Goal: Ask a question: Seek information or help from site administrators or community

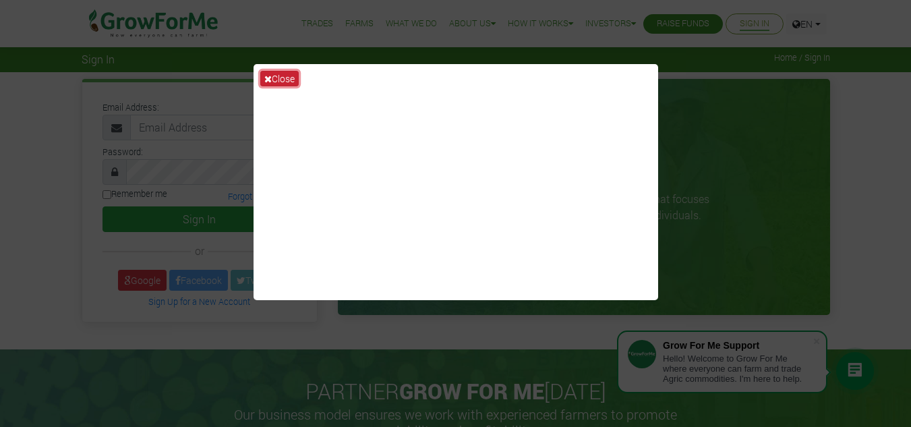
click at [268, 72] on button "Close" at bounding box center [279, 79] width 38 height 16
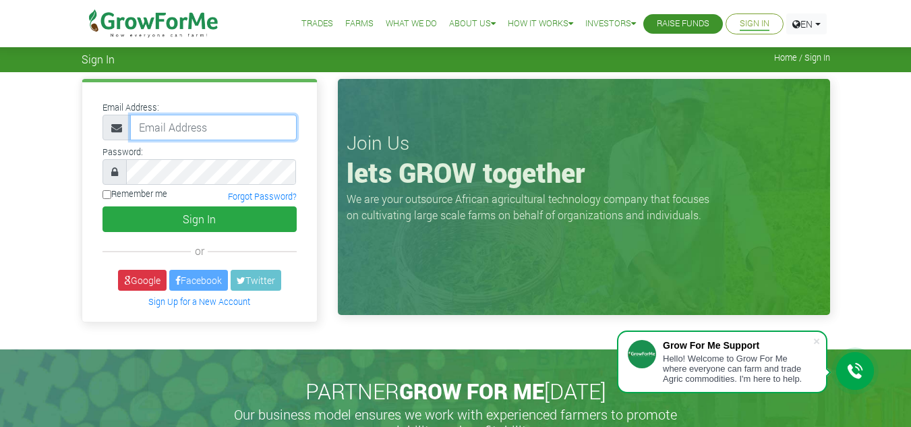
click at [212, 134] on input "email" at bounding box center [213, 128] width 167 height 26
type input "233535286627@growforme.com"
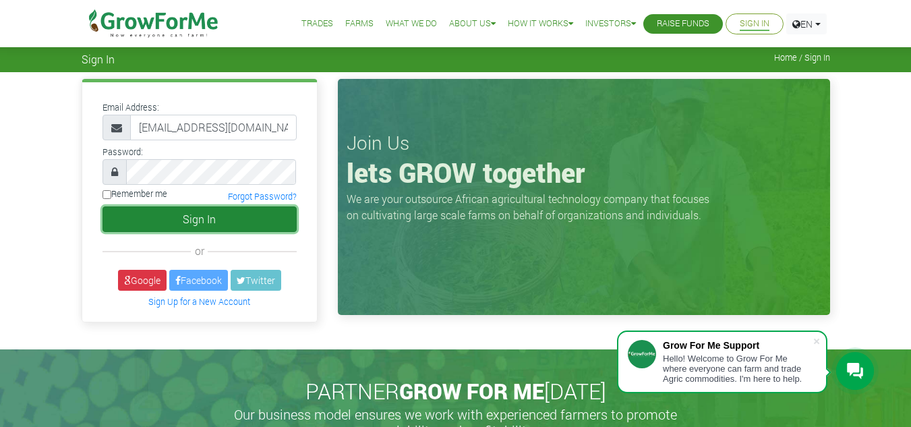
click at [161, 217] on button "Sign In" at bounding box center [200, 219] width 194 height 26
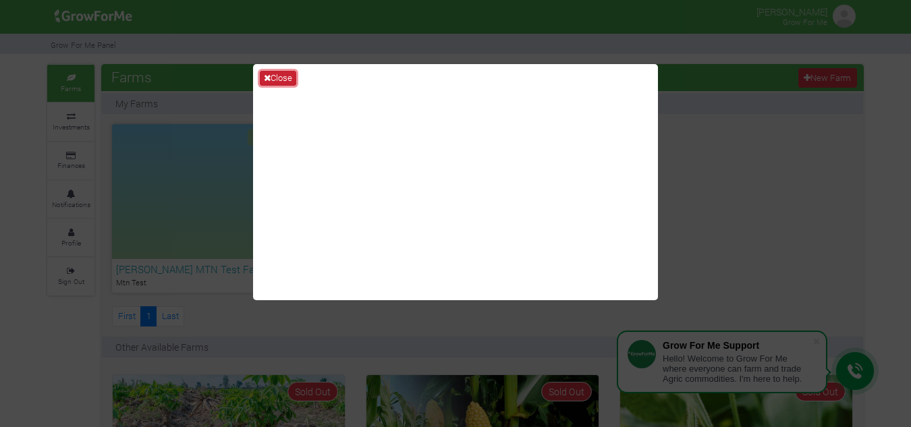
click at [266, 74] on icon at bounding box center [267, 78] width 7 height 9
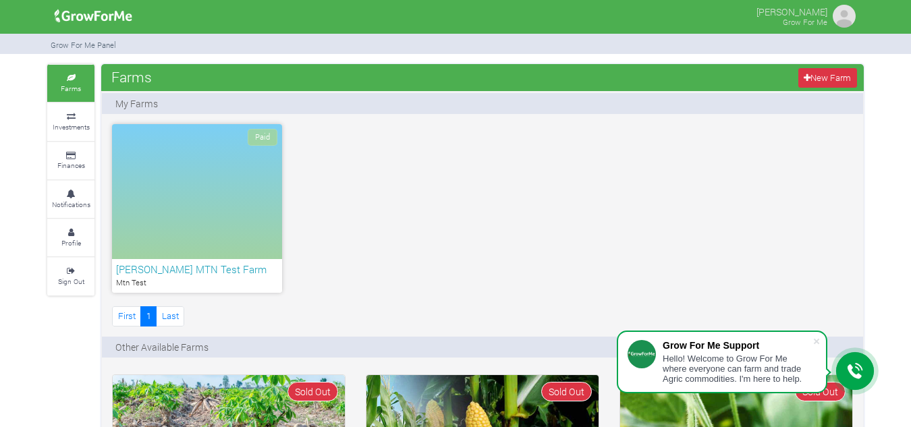
click at [125, 99] on p "My Farms" at bounding box center [136, 103] width 42 height 14
click at [166, 269] on h6 "[PERSON_NAME] MTN Test Farm" at bounding box center [197, 269] width 162 height 12
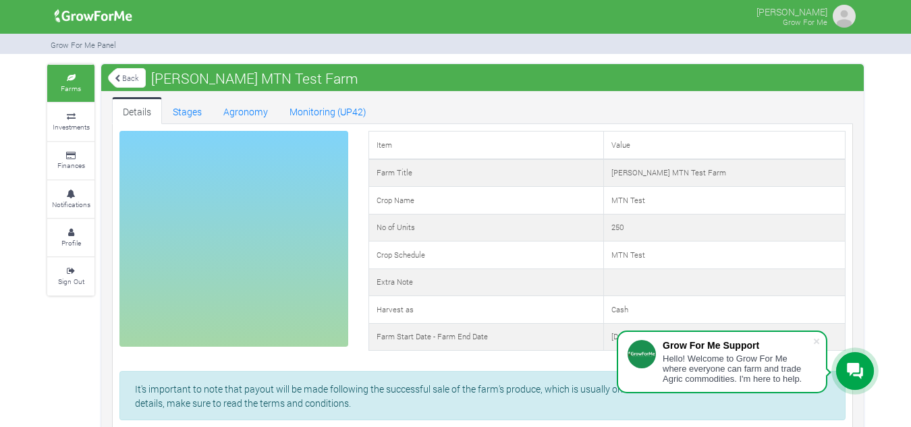
click at [805, 372] on div "Hello! Welcome to Grow For Me where everyone can farm and trade Agric commoditi…" at bounding box center [737, 368] width 150 height 30
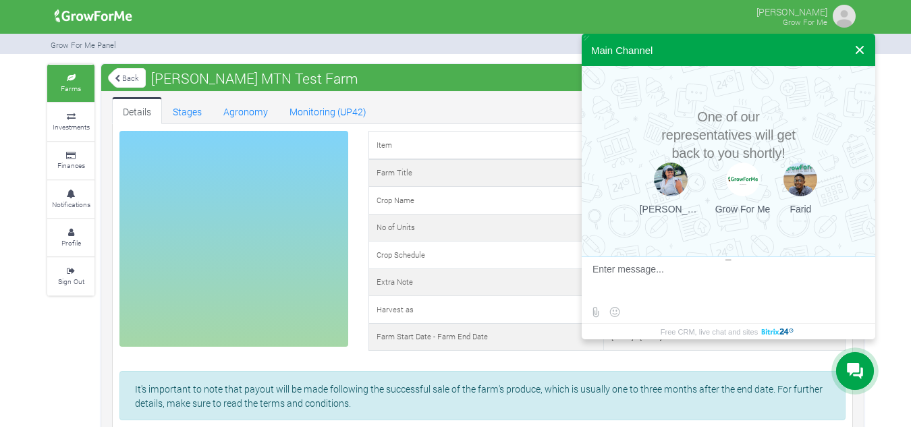
click at [861, 42] on button at bounding box center [859, 50] width 24 height 32
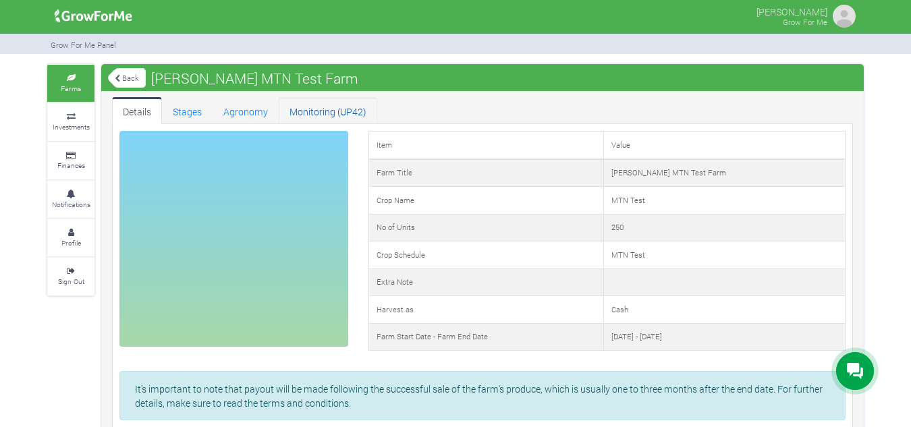
click at [317, 107] on link "Monitoring (UP42)" at bounding box center [328, 110] width 98 height 27
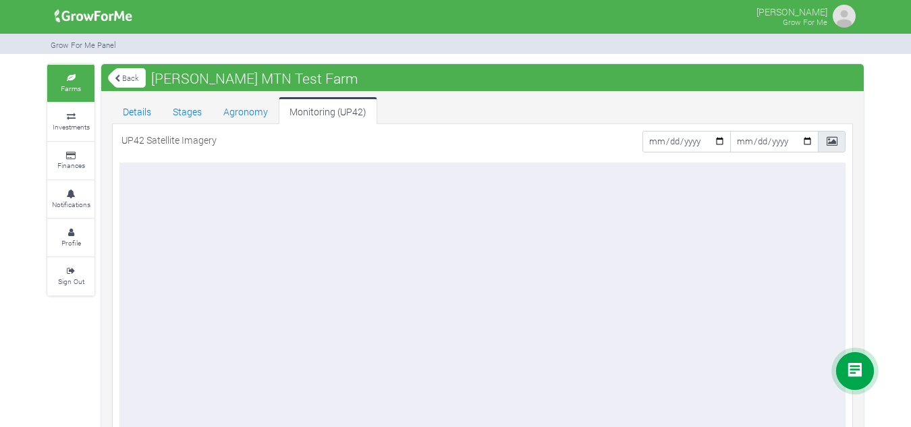
click at [68, 76] on icon at bounding box center [71, 78] width 40 height 7
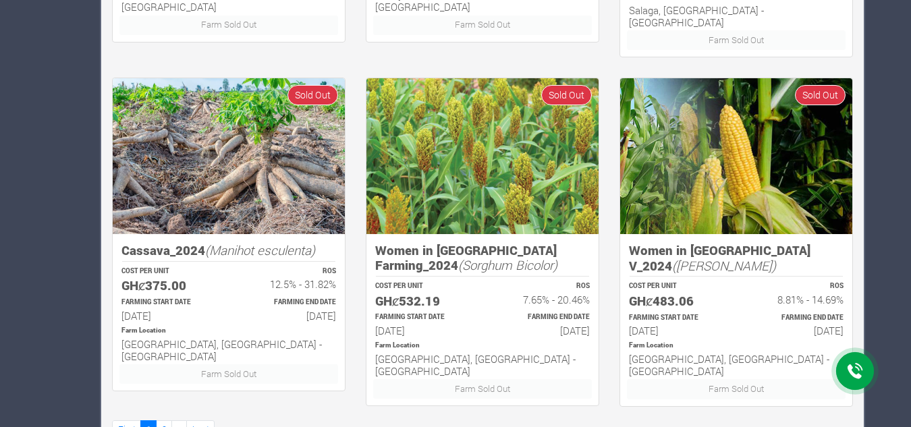
scroll to position [1001, 0]
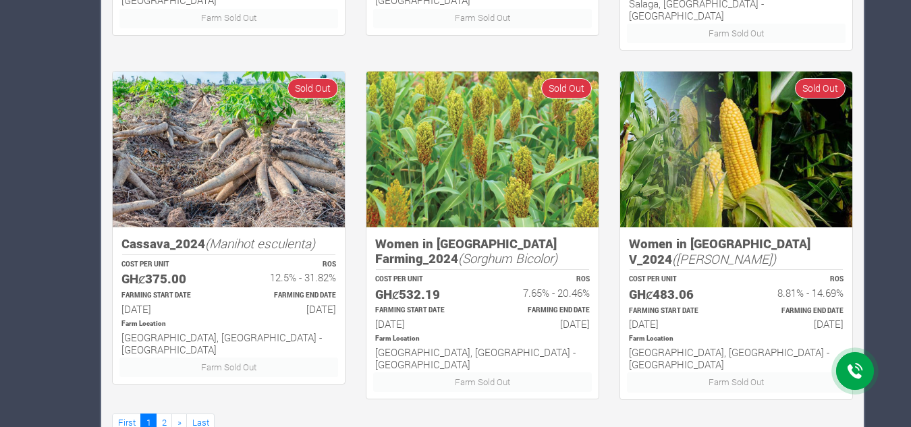
drag, startPoint x: 919, startPoint y: 364, endPoint x: 919, endPoint y: 239, distance: 125.5
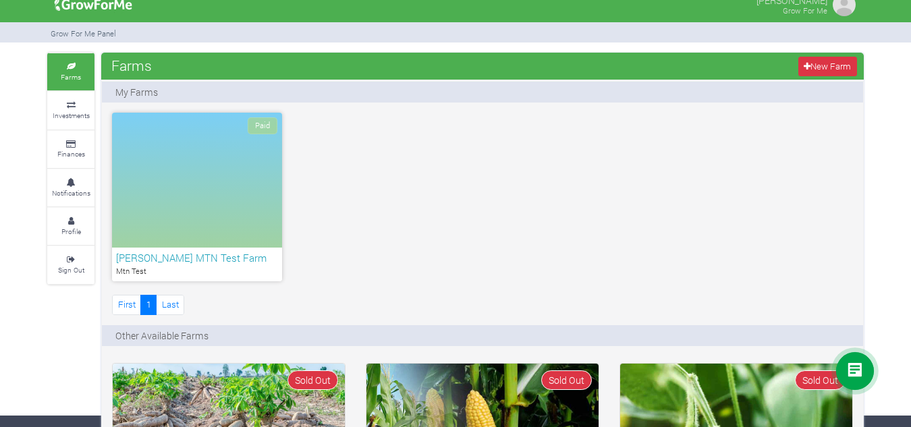
scroll to position [0, 0]
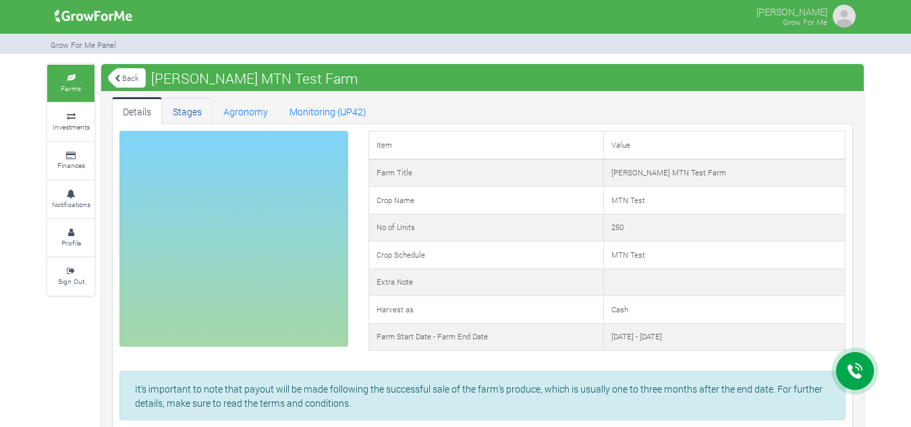
click at [181, 114] on link "Stages" at bounding box center [187, 110] width 51 height 27
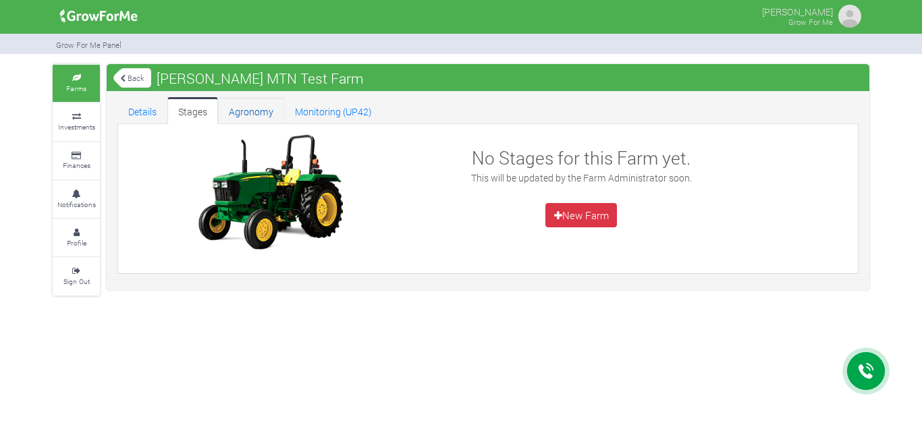
click at [235, 109] on link "Agronomy" at bounding box center [251, 110] width 66 height 27
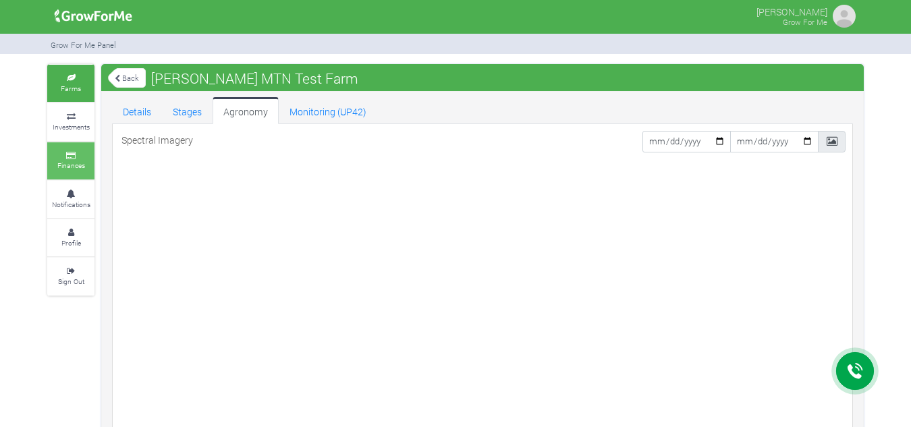
click at [72, 172] on link "Finances" at bounding box center [70, 160] width 47 height 37
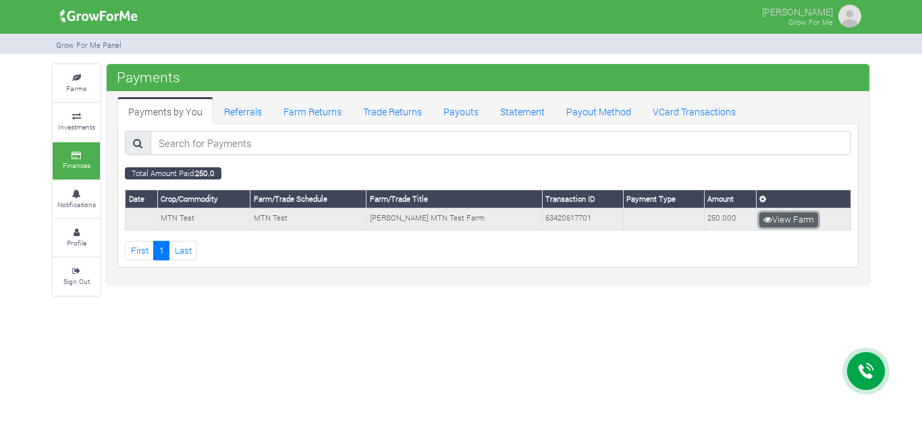
click at [778, 224] on link "View Farm" at bounding box center [788, 219] width 59 height 15
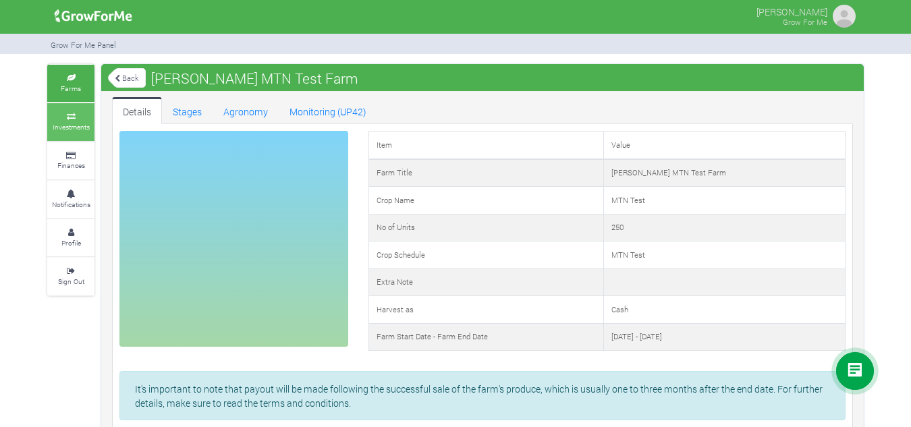
click at [63, 134] on link "Investments" at bounding box center [70, 121] width 47 height 37
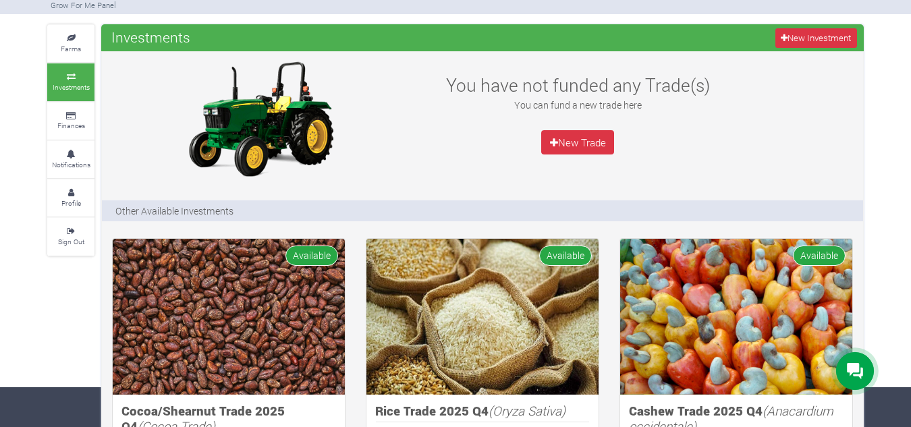
scroll to position [69, 0]
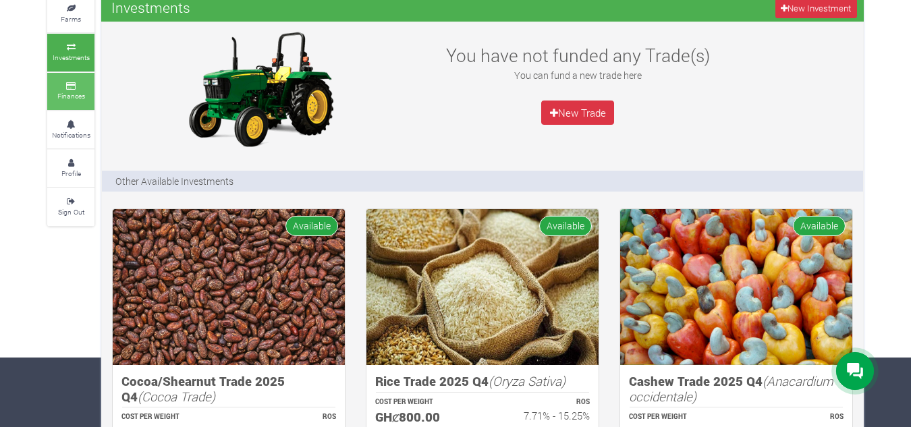
click at [79, 101] on small "Finances" at bounding box center [71, 95] width 28 height 9
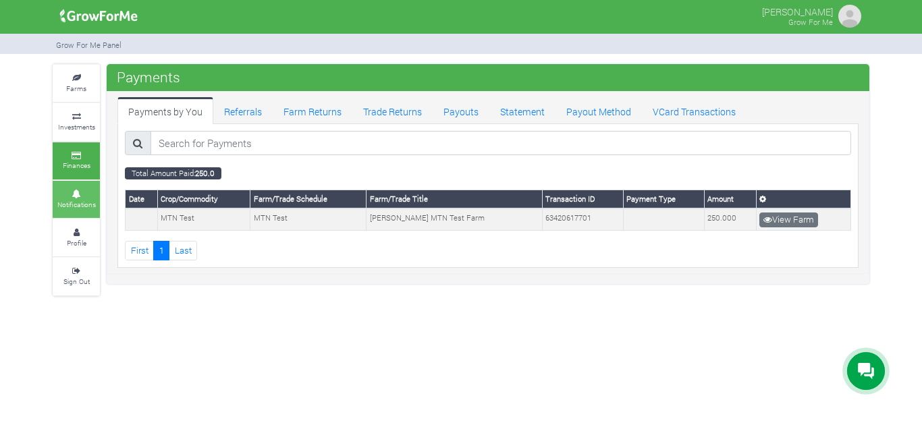
click at [74, 186] on link "Notifications" at bounding box center [76, 199] width 47 height 37
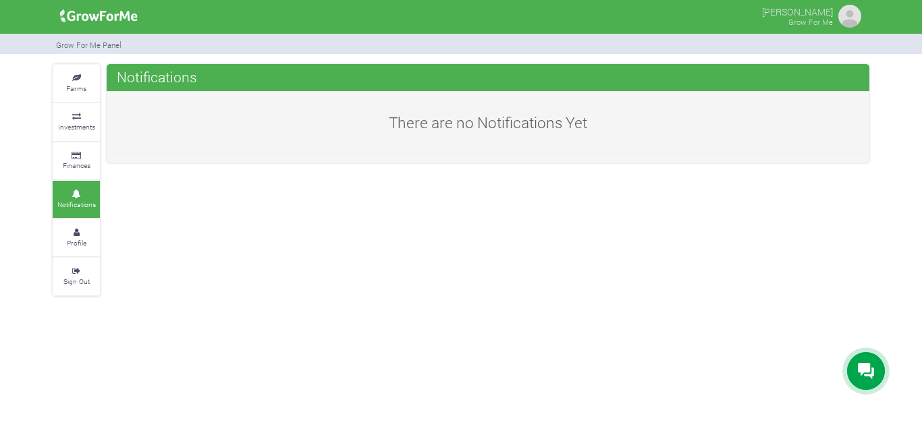
click at [851, 17] on img at bounding box center [849, 16] width 27 height 27
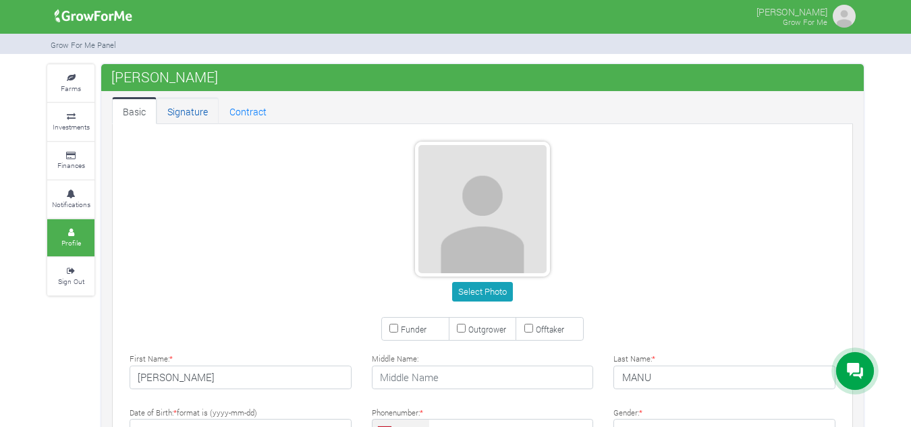
type input "53 528 6627"
click at [188, 109] on link "Signature" at bounding box center [188, 110] width 62 height 27
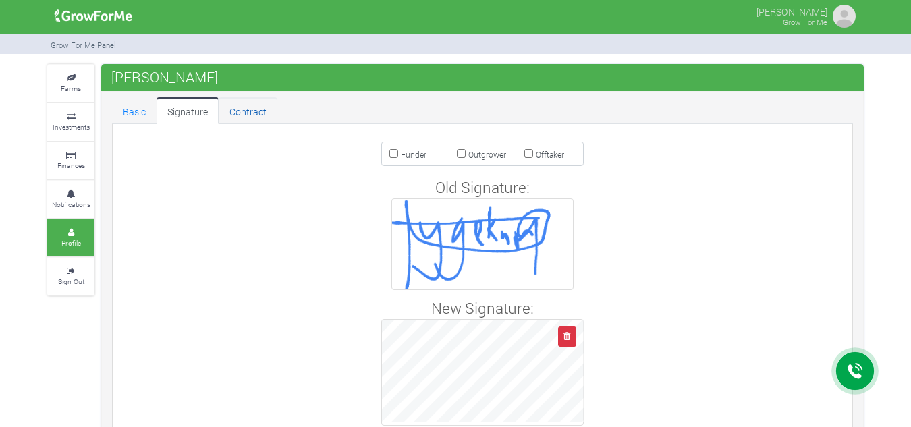
click at [237, 117] on link "Contract" at bounding box center [248, 110] width 59 height 27
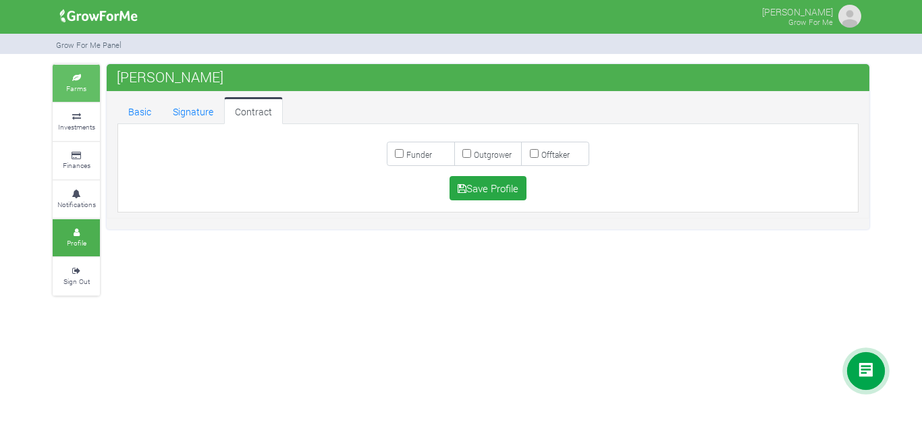
click at [88, 92] on link "Farms" at bounding box center [76, 83] width 47 height 37
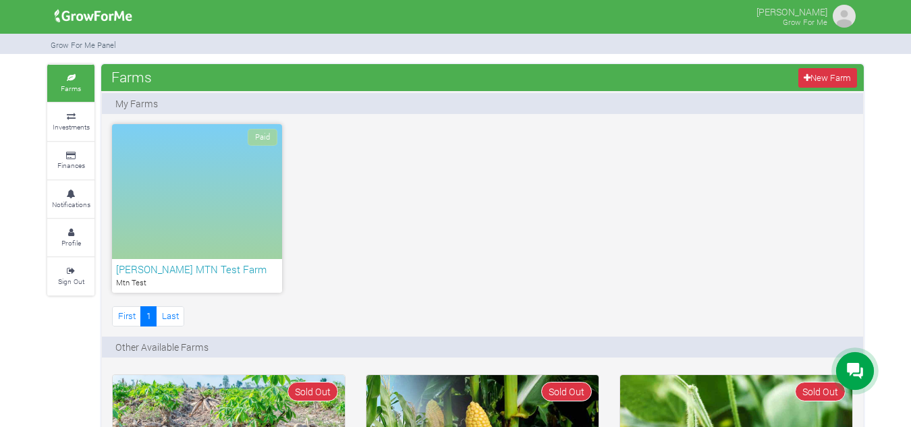
click at [866, 379] on div at bounding box center [855, 371] width 38 height 38
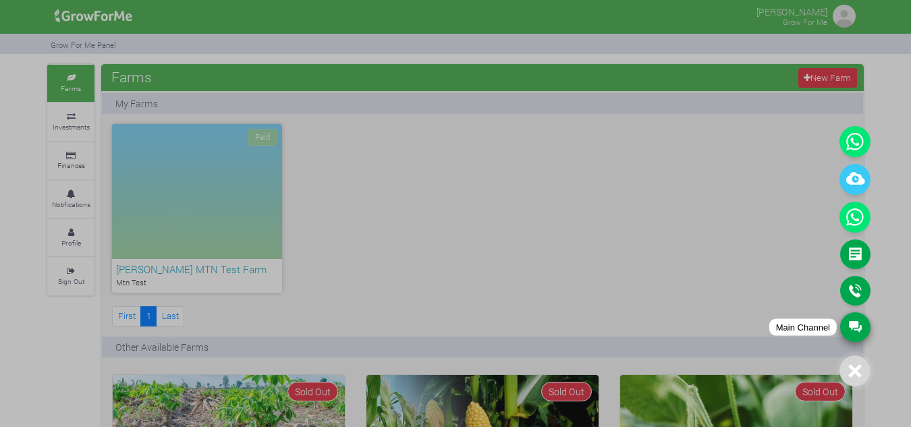
click at [843, 331] on link "Main Channel" at bounding box center [855, 327] width 30 height 30
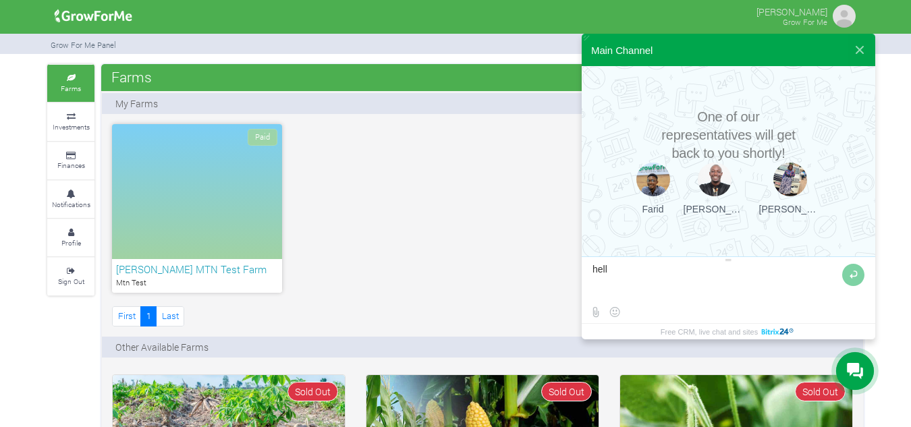
type textarea "hello"
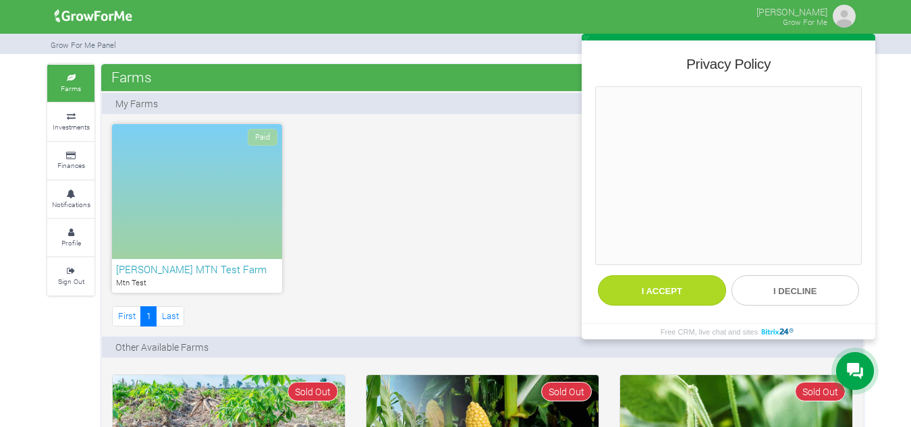
click at [686, 293] on button "I accept" at bounding box center [662, 290] width 128 height 30
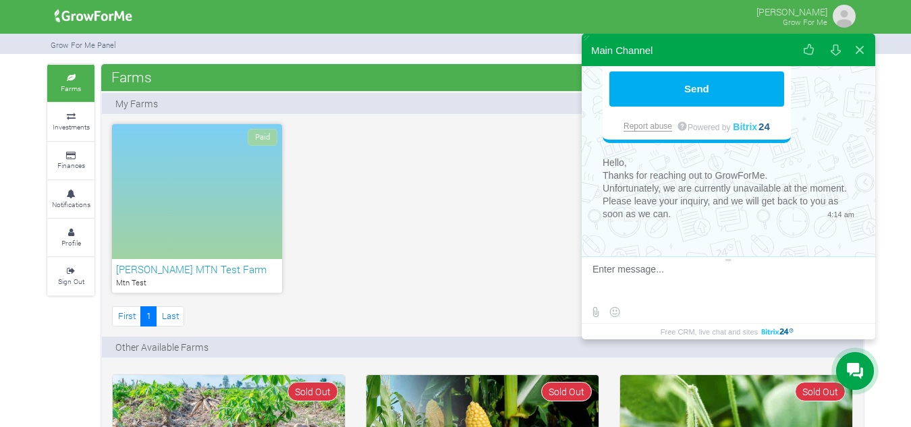
scroll to position [322, 0]
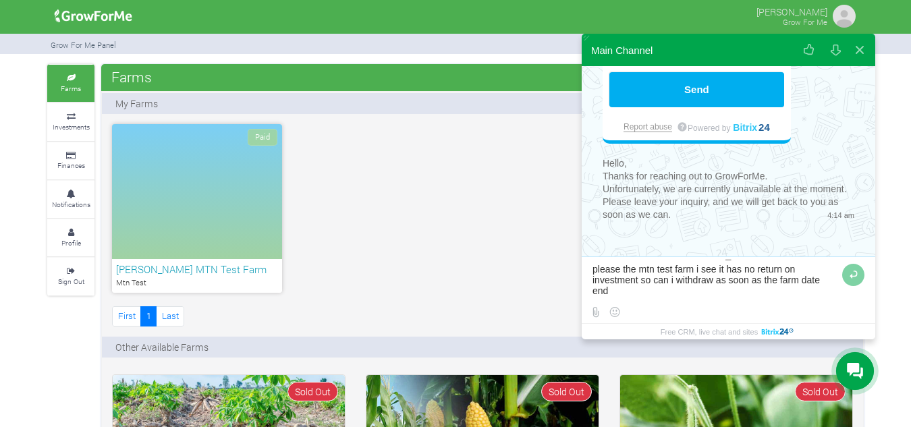
type textarea "please the mtn test farm i see it has no return on investment so can i withdraw…"
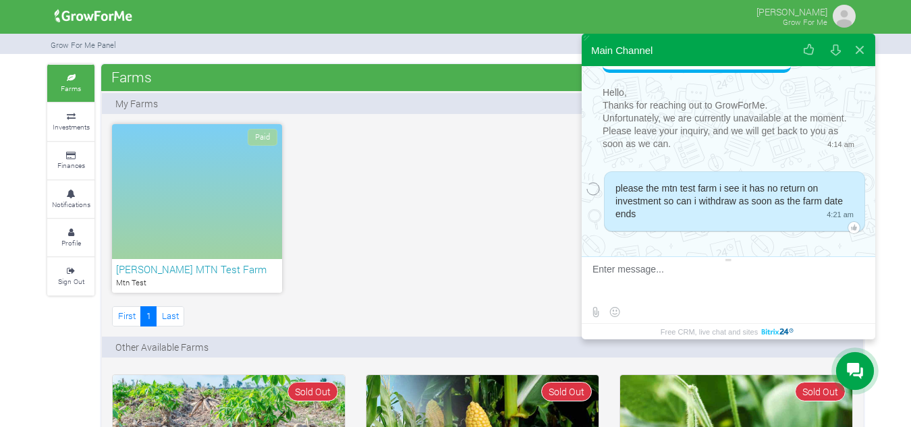
scroll to position [395, 0]
click at [541, 208] on div "Paid ISAAC MANU MTN Test Farm Mtn Test First 1 Last" at bounding box center [482, 226] width 761 height 205
click at [361, 175] on div "Paid ISAAC MANU MTN Test Farm Mtn Test First 1 Last" at bounding box center [482, 226] width 761 height 205
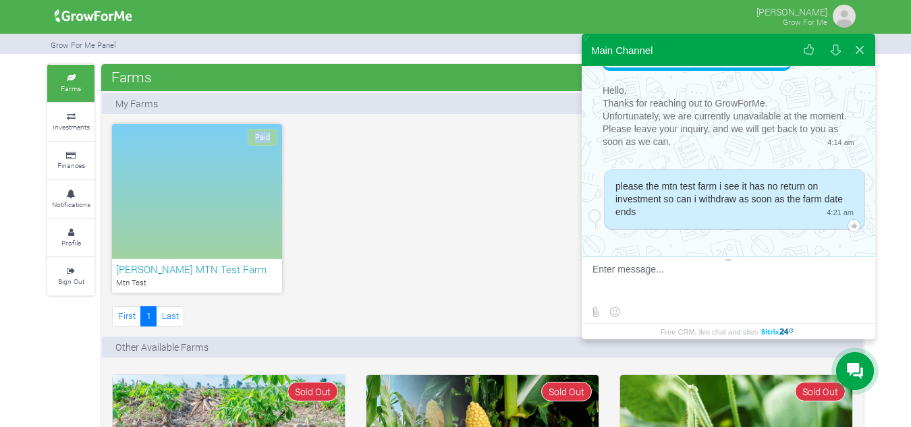
click at [361, 175] on div "Paid ISAAC MANU MTN Test Farm Mtn Test First 1 Last" at bounding box center [482, 226] width 761 height 205
click at [379, 197] on div "Paid ISAAC MANU MTN Test Farm Mtn Test First 1 Last" at bounding box center [482, 226] width 761 height 205
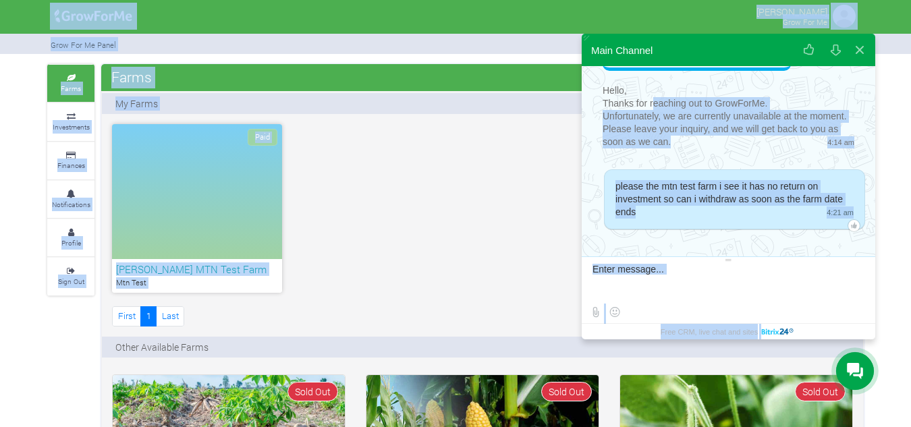
drag, startPoint x: 655, startPoint y: 101, endPoint x: 533, endPoint y: 154, distance: 133.2
click at [533, 154] on body "Main Channel Please introduce yourself First Name * Last Name * Phone * Field i…" at bounding box center [455, 213] width 911 height 427
click at [533, 154] on div "Paid ISAAC MANU MTN Test Farm Mtn Test First 1 Last" at bounding box center [482, 226] width 761 height 205
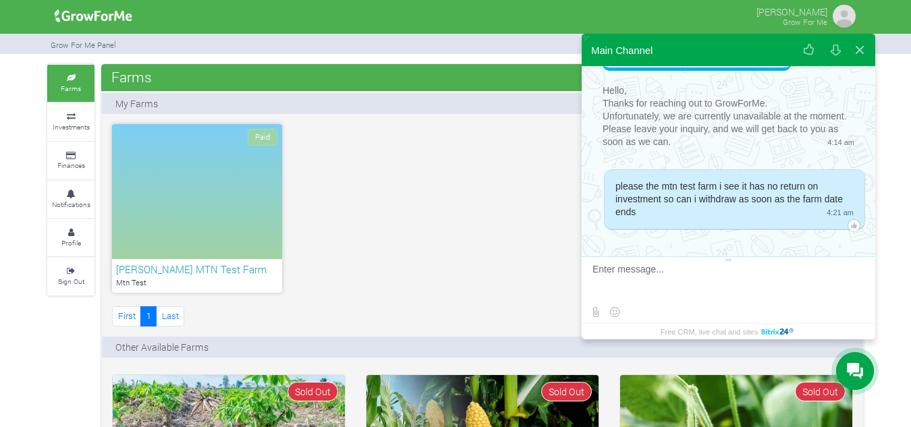
click at [533, 154] on div "Paid ISAAC MANU MTN Test Farm Mtn Test First 1 Last" at bounding box center [482, 226] width 761 height 205
click at [862, 48] on button at bounding box center [859, 50] width 24 height 32
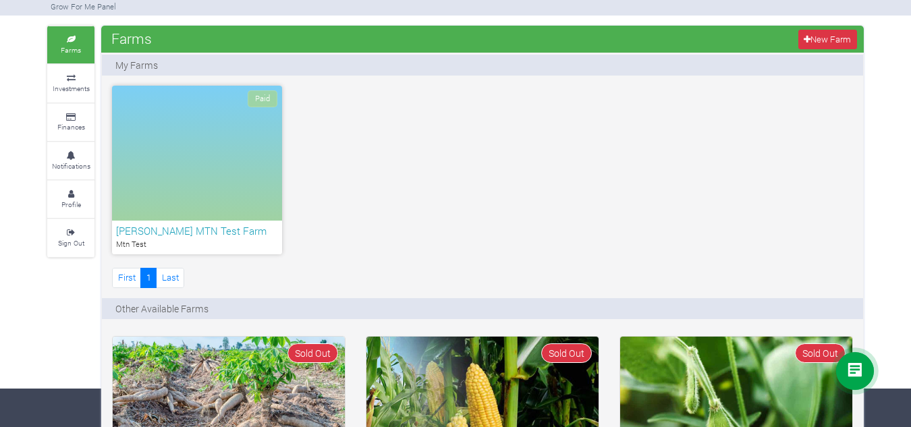
scroll to position [32, 0]
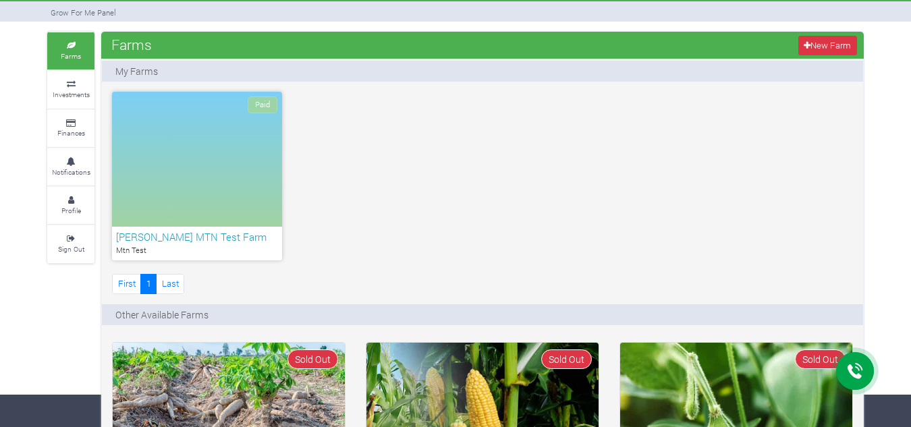
click at [199, 242] on h6 "ISAAC MANU MTN Test Farm" at bounding box center [197, 237] width 162 height 12
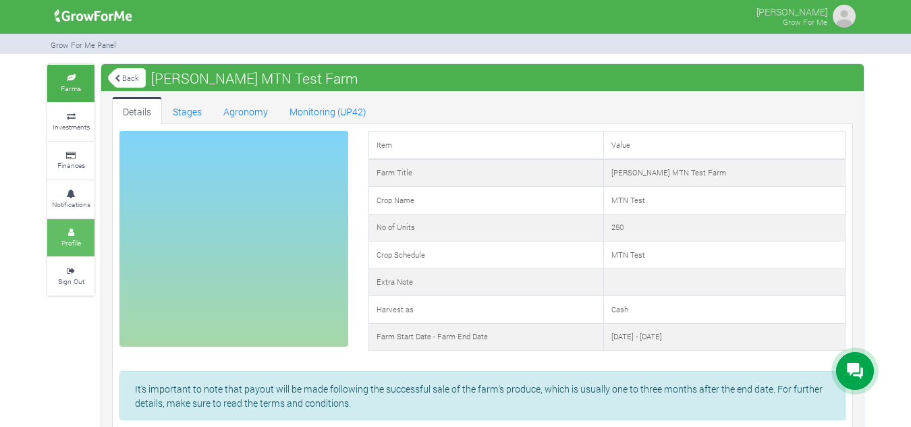
click at [69, 252] on link "Profile" at bounding box center [70, 237] width 47 height 37
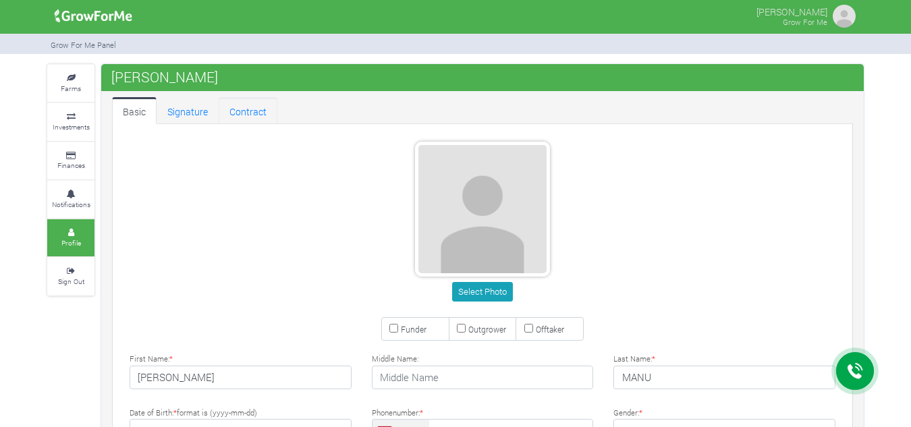
click at [246, 123] on link "Contract" at bounding box center [248, 110] width 59 height 27
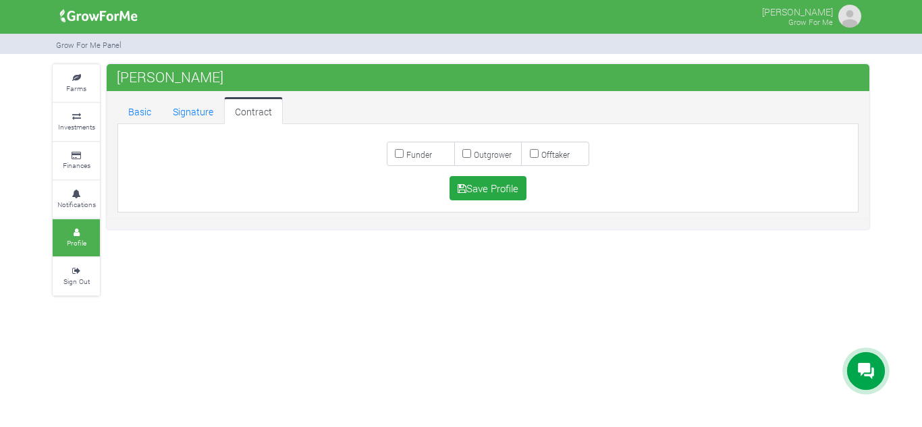
click at [420, 157] on small "Funder" at bounding box center [419, 154] width 26 height 11
click at [403, 157] on input "Funder" at bounding box center [399, 153] width 9 height 9
click at [420, 157] on small "Funder" at bounding box center [419, 154] width 26 height 11
click at [403, 157] on input "Funder" at bounding box center [399, 153] width 9 height 9
checkbox input "false"
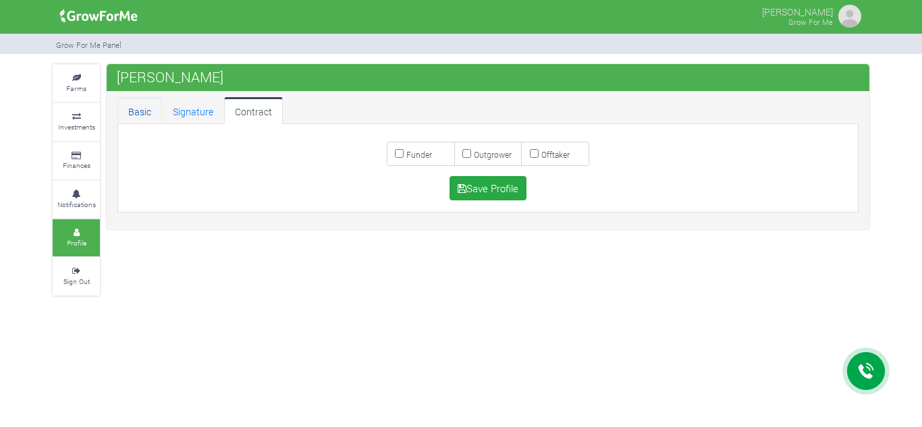
click at [127, 109] on link "Basic" at bounding box center [139, 110] width 45 height 27
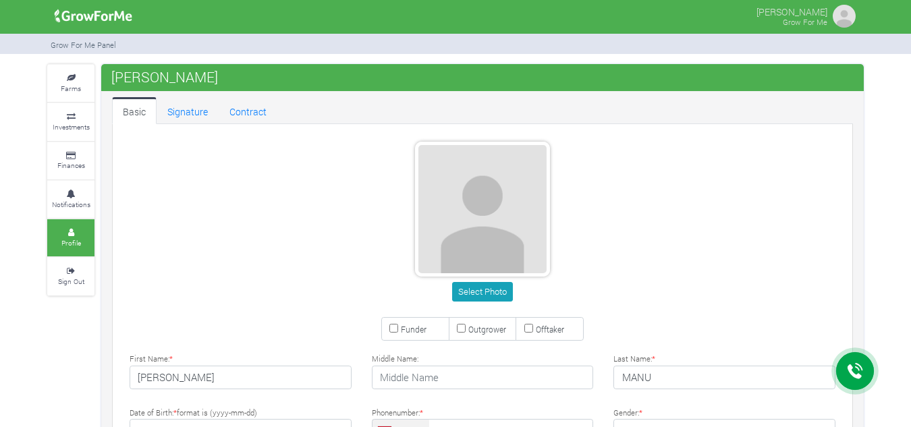
type input "53 528 6627"
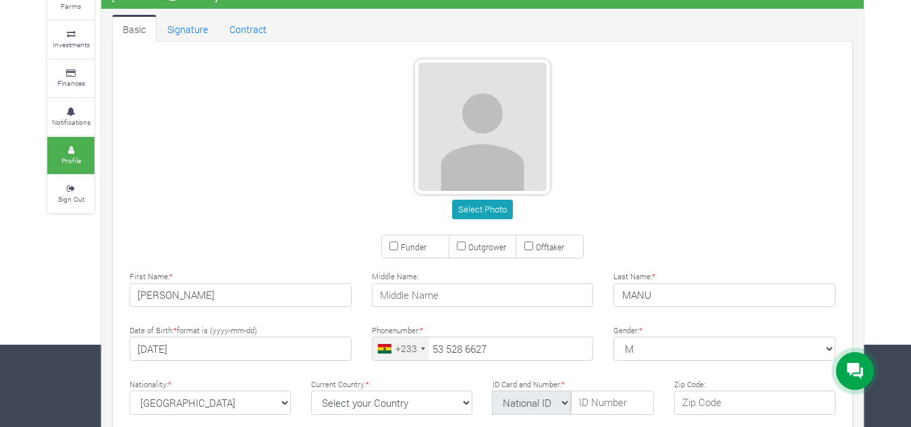
scroll to position [73, 0]
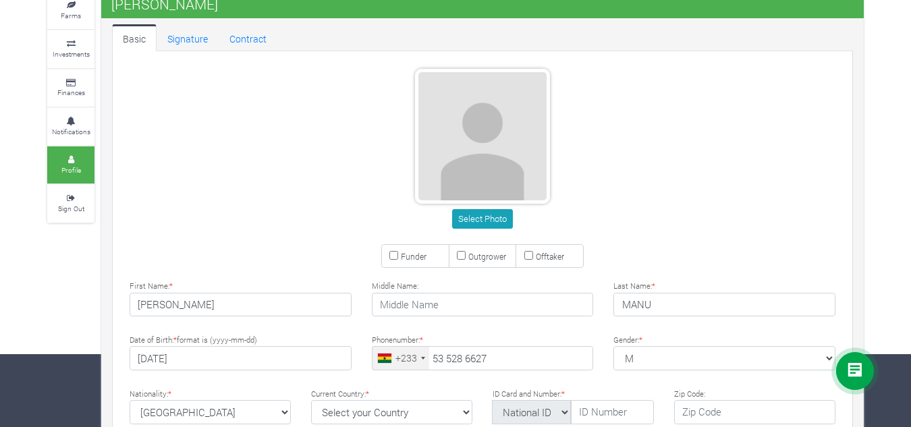
click at [778, 204] on div "Select Photo" at bounding box center [482, 151] width 746 height 165
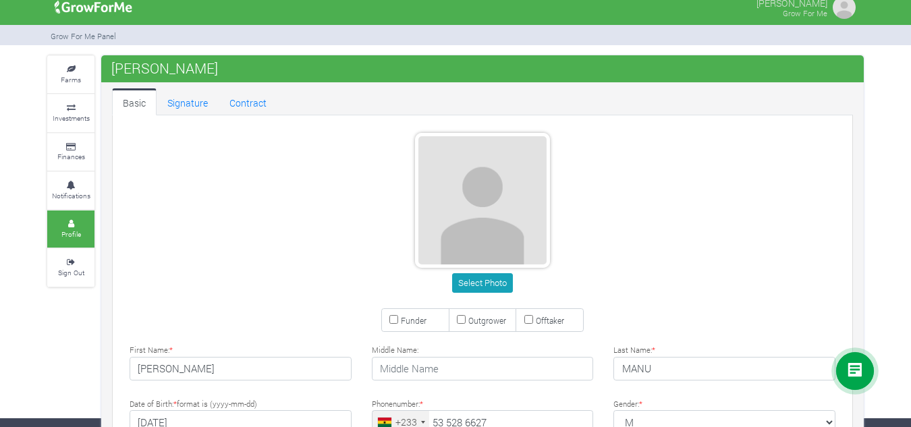
scroll to position [0, 0]
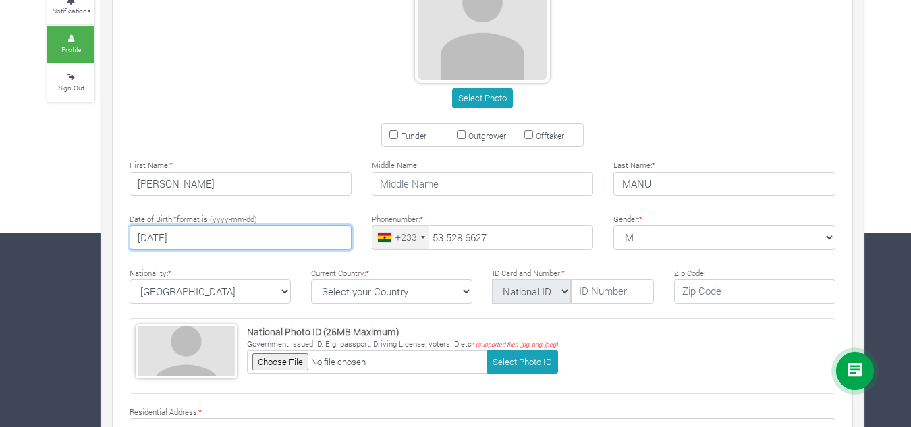
click at [252, 225] on input "[DATE]" at bounding box center [241, 237] width 222 height 24
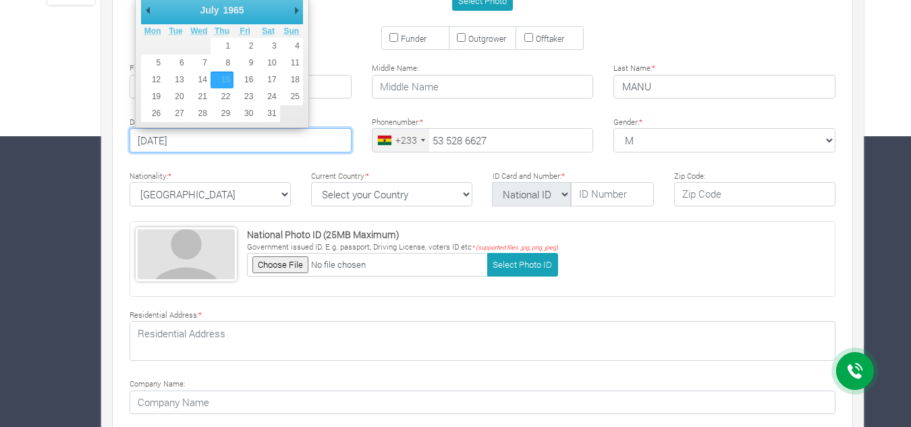
scroll to position [280, 0]
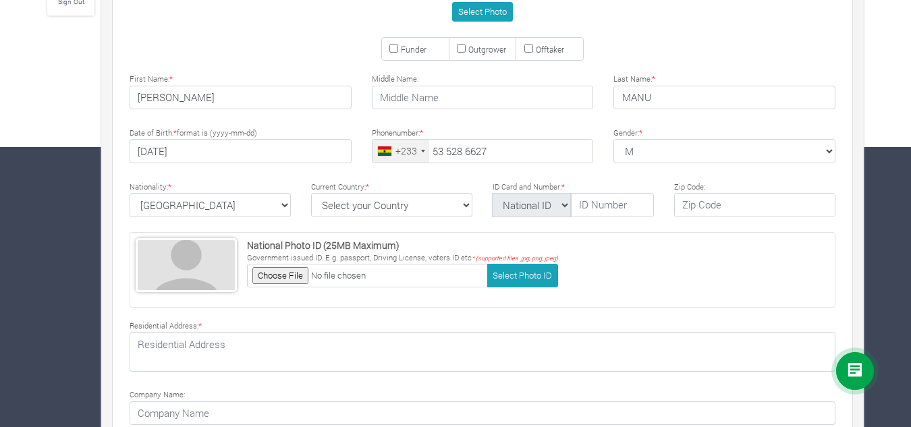
click at [842, 370] on div at bounding box center [855, 371] width 38 height 38
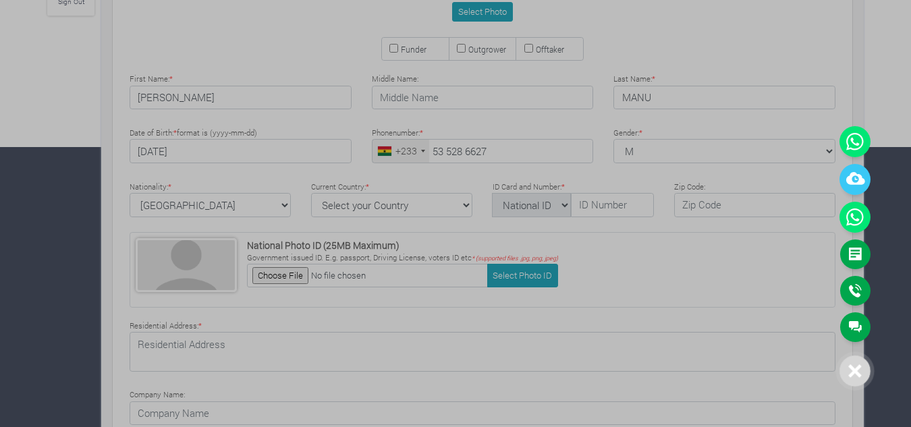
click at [884, 200] on div at bounding box center [455, 213] width 911 height 427
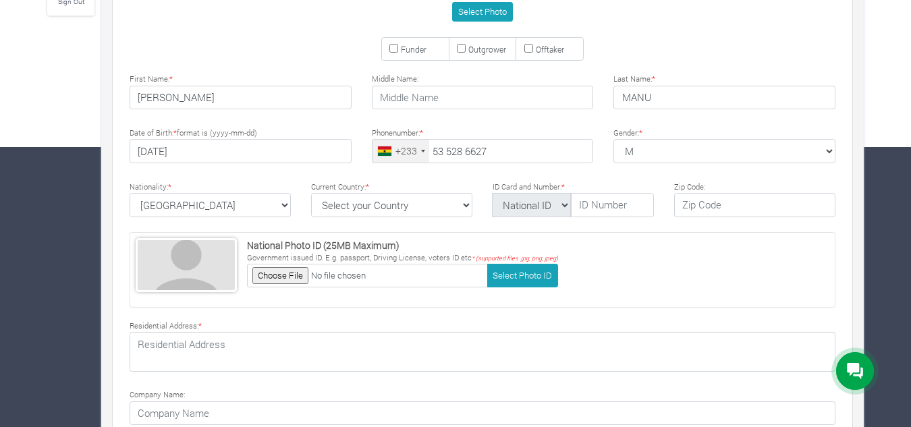
scroll to position [400, 0]
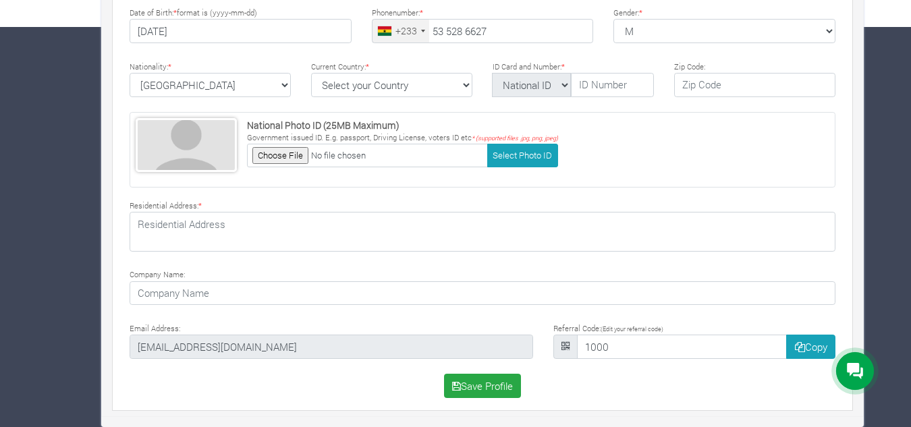
click at [903, 413] on div "Farms Investments Finances Notifications Profile Sign Out ISAAC MANU" at bounding box center [455, 45] width 911 height 763
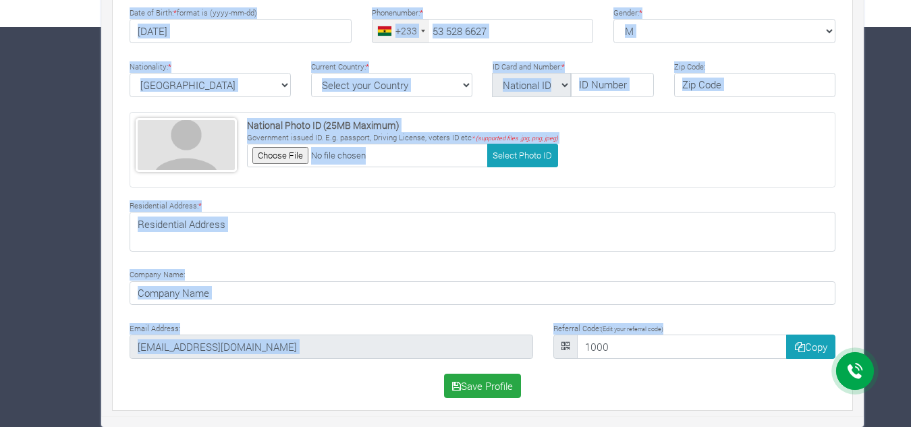
drag, startPoint x: 903, startPoint y: 413, endPoint x: 921, endPoint y: 167, distance: 246.9
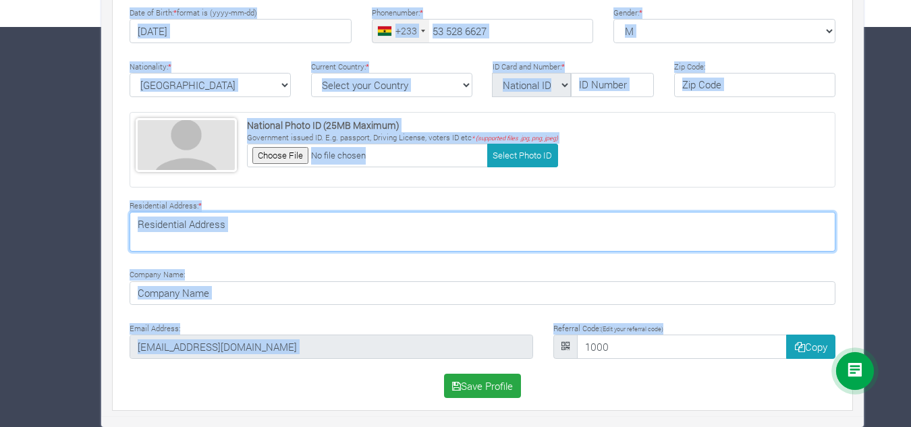
click at [608, 229] on textarea at bounding box center [483, 231] width 706 height 39
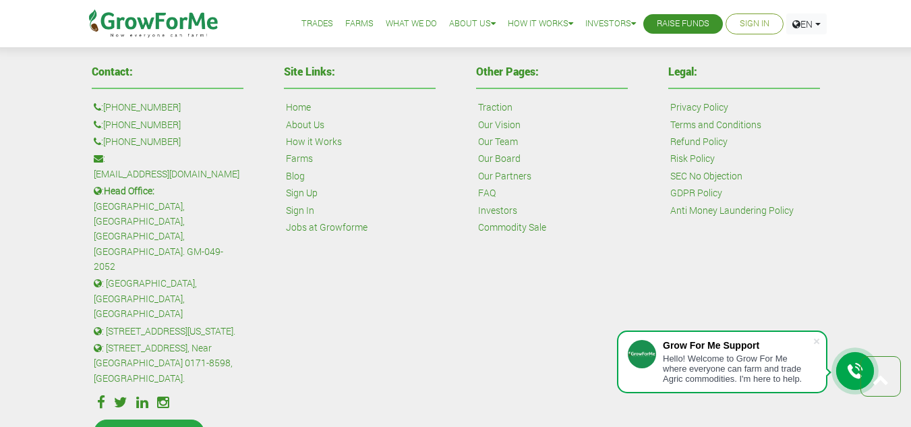
click at [708, 123] on link "Terms and Conditions" at bounding box center [716, 124] width 91 height 15
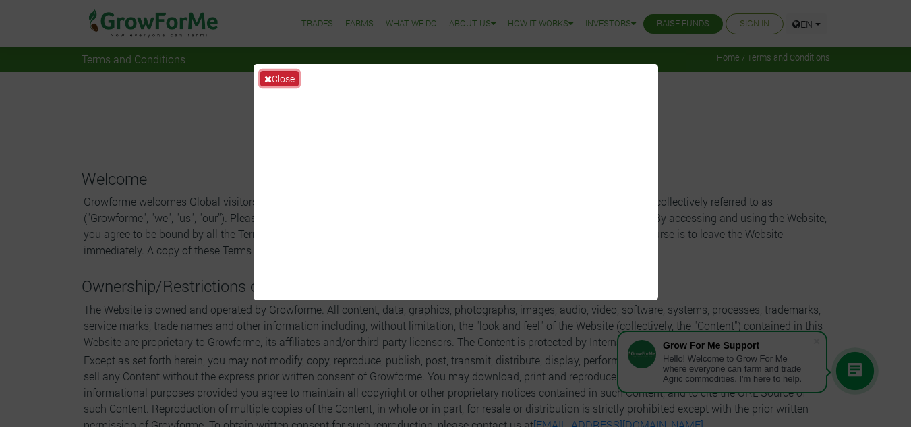
click at [273, 75] on button "Close" at bounding box center [279, 79] width 38 height 16
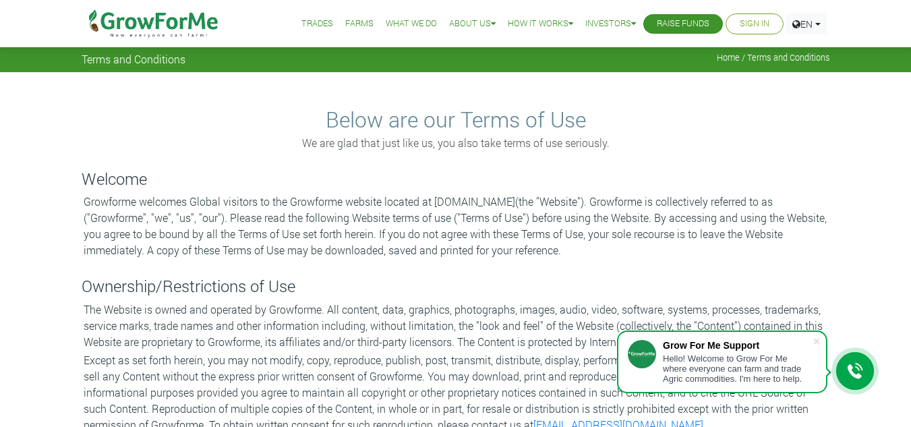
click at [480, 123] on h2 "Below are our Terms of Use" at bounding box center [456, 120] width 745 height 26
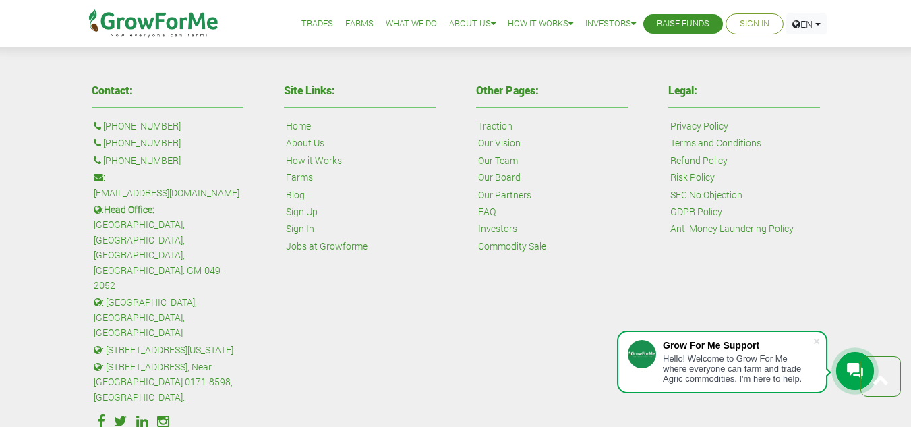
scroll to position [3166, 0]
click at [299, 123] on link "Home" at bounding box center [298, 124] width 25 height 15
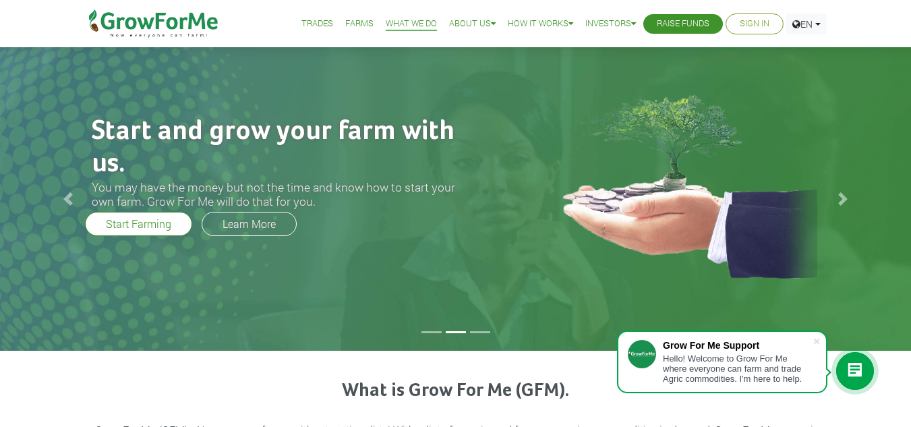
drag, startPoint x: 921, startPoint y: 51, endPoint x: 828, endPoint y: 456, distance: 415.2
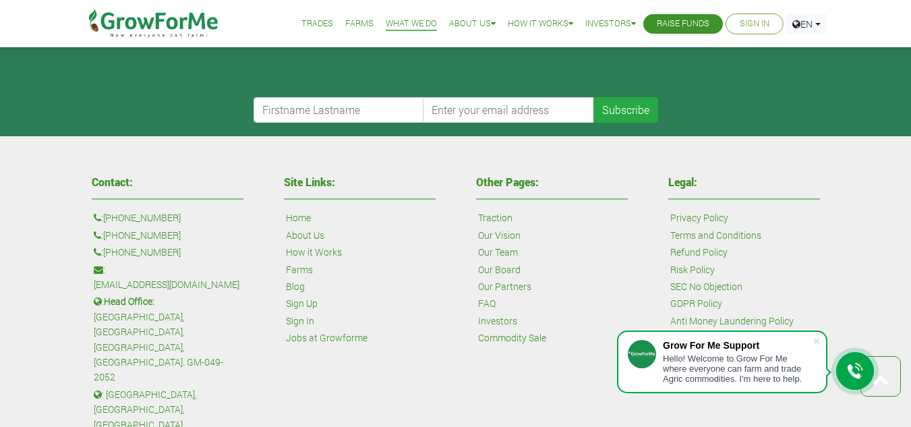
scroll to position [2364, 0]
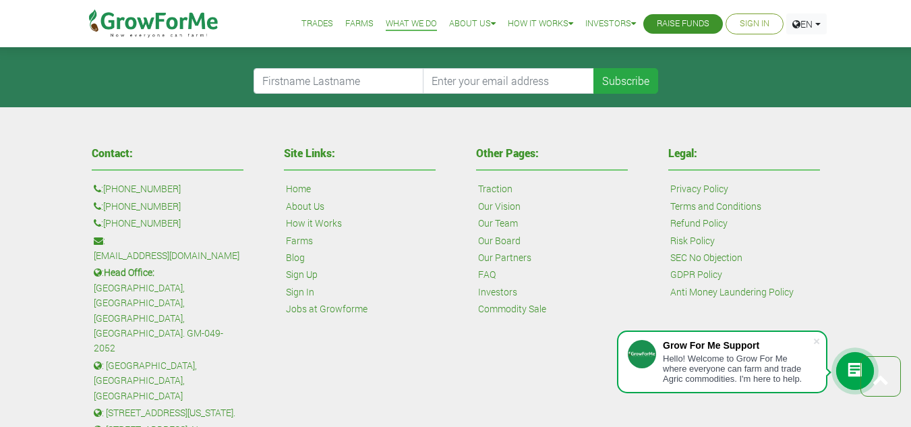
click at [689, 216] on link "Refund Policy" at bounding box center [699, 223] width 57 height 15
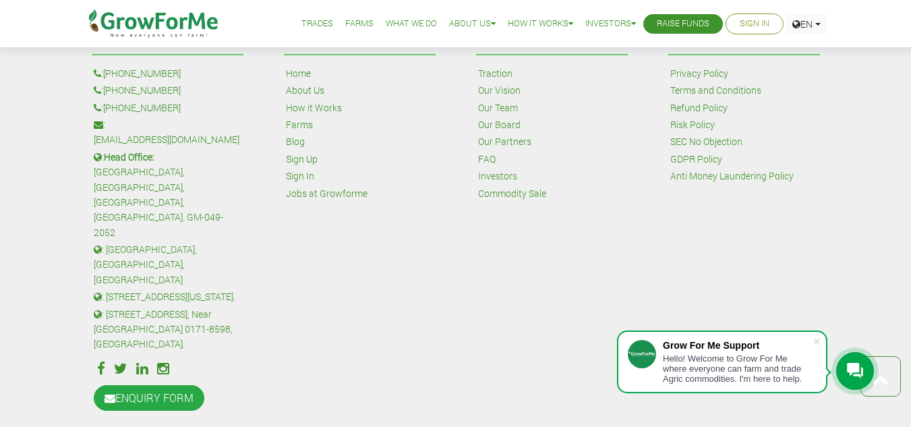
scroll to position [789, 0]
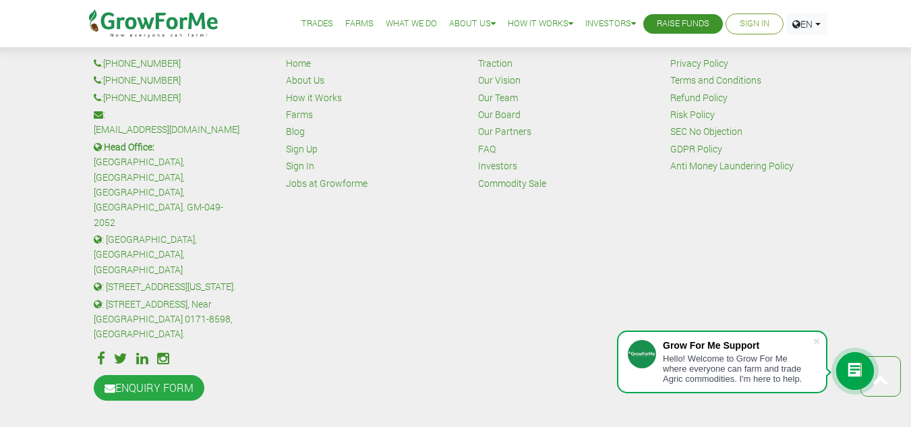
drag, startPoint x: 921, startPoint y: 231, endPoint x: 911, endPoint y: 382, distance: 152.1
click at [694, 94] on link "Refund Policy" at bounding box center [699, 97] width 57 height 15
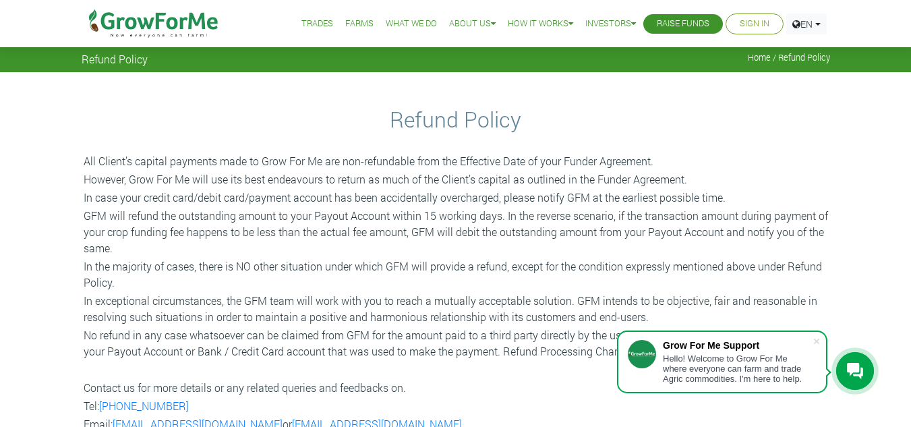
click at [752, 49] on div "Refund Policy Home / Refund Policy" at bounding box center [455, 36] width 911 height 72
click at [752, 51] on div "Refund Policy Home / Refund Policy" at bounding box center [456, 58] width 769 height 15
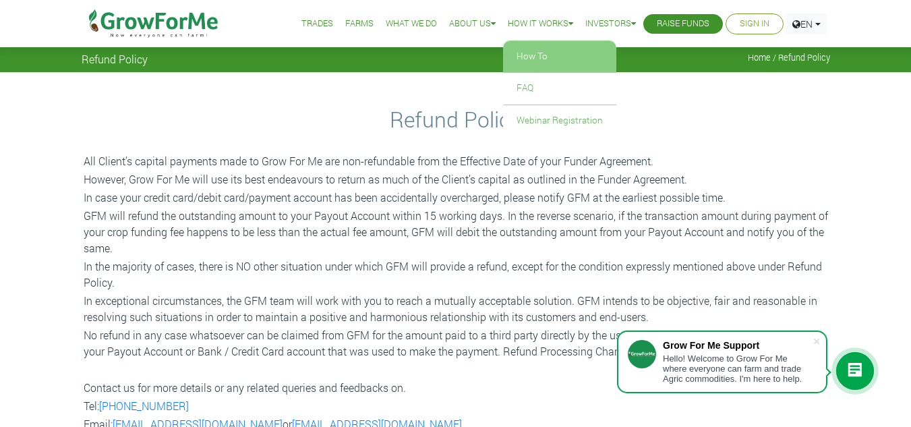
click at [515, 53] on link "How To" at bounding box center [559, 56] width 113 height 31
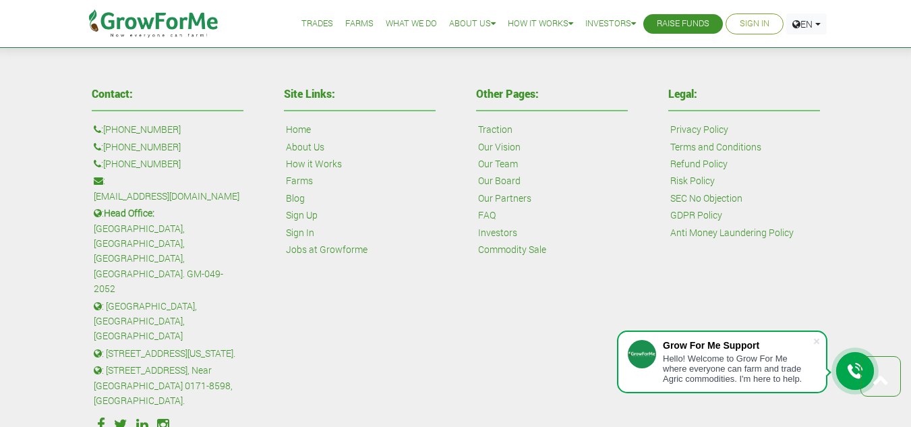
scroll to position [1432, 0]
